Goal: Book appointment/travel/reservation

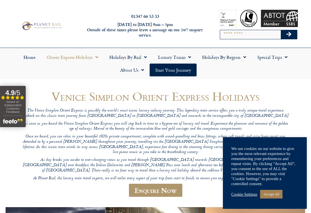
click at [275, 193] on link "Accept All" at bounding box center [271, 194] width 22 height 9
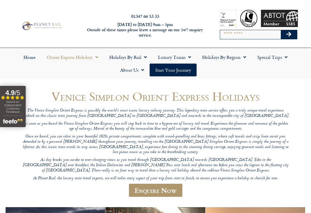
click at [147, 184] on link "Enquire Now" at bounding box center [155, 190] width 53 height 13
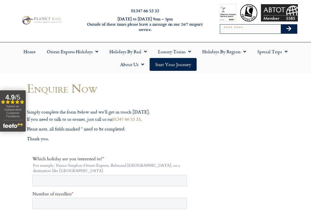
scroll to position [6, 0]
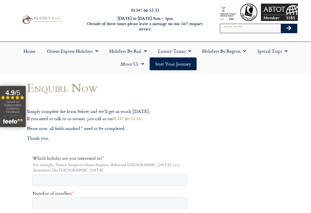
click at [93, 54] on span "Menu" at bounding box center [95, 51] width 6 height 10
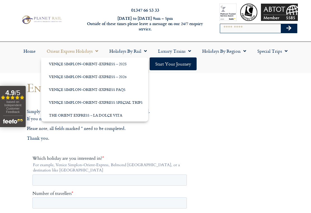
click at [64, 77] on link "Venice Simplon-Orient-Express – 2026" at bounding box center [94, 76] width 107 height 13
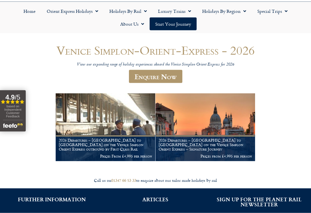
scroll to position [47, 0]
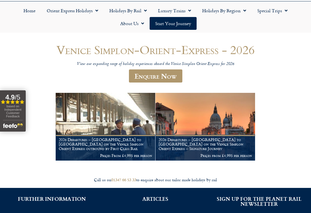
click at [82, 146] on h1 "2026 Departures – [GEOGRAPHIC_DATA] to [GEOGRAPHIC_DATA] on the Venice Simplon …" at bounding box center [105, 144] width 93 height 13
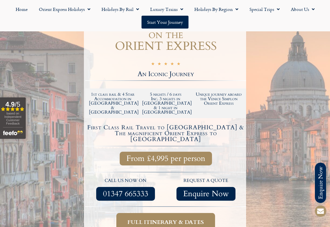
scroll to position [100, 0]
click at [129, 213] on link "Full itinerary & dates" at bounding box center [165, 222] width 99 height 18
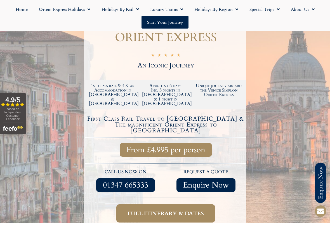
scroll to position [110, 0]
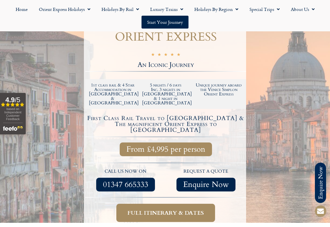
click at [136, 203] on link "Full itinerary & dates" at bounding box center [165, 212] width 99 height 18
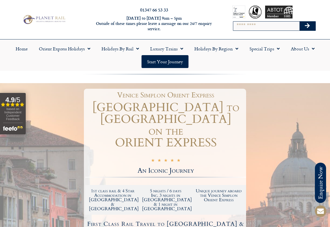
scroll to position [0, 0]
